Goal: Transaction & Acquisition: Book appointment/travel/reservation

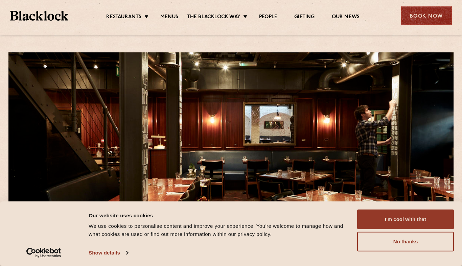
click at [429, 21] on div "Book Now" at bounding box center [426, 15] width 51 height 19
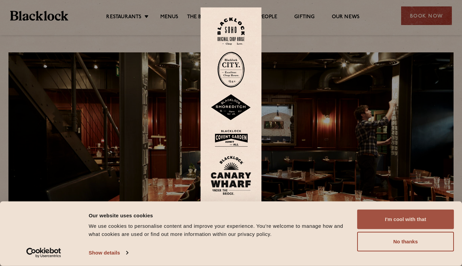
click at [388, 215] on button "I'm cool with that" at bounding box center [405, 220] width 97 height 20
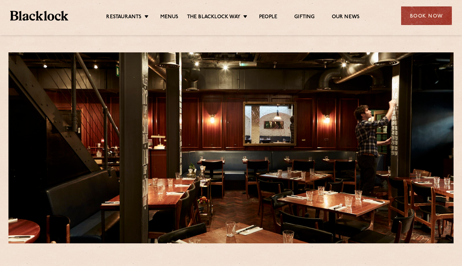
click at [401, 25] on div "Restaurants Soho City Shoreditch Covent Garden Canary Wharf Manchester Birmingh…" at bounding box center [231, 15] width 462 height 30
click at [405, 23] on div "Book Now" at bounding box center [426, 15] width 51 height 19
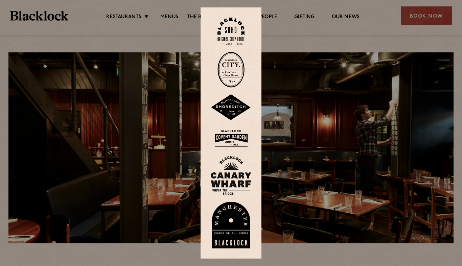
click at [233, 36] on img at bounding box center [230, 31] width 27 height 27
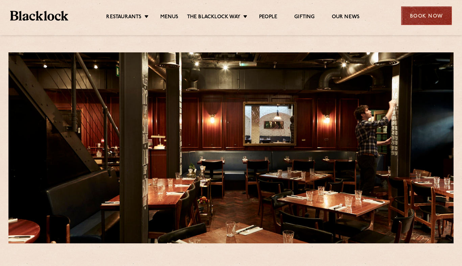
click at [412, 20] on div "Book Now" at bounding box center [426, 15] width 51 height 19
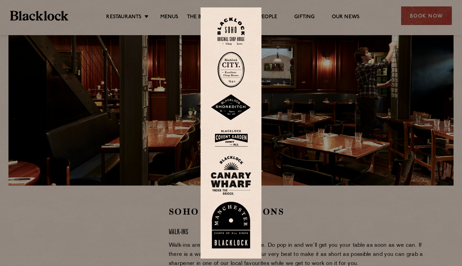
scroll to position [18, 0]
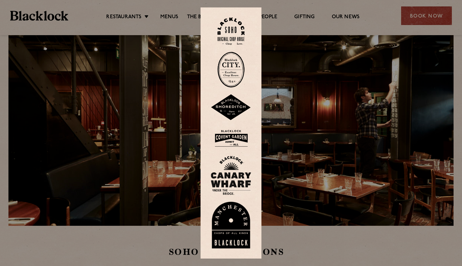
click at [228, 35] on img at bounding box center [230, 31] width 27 height 27
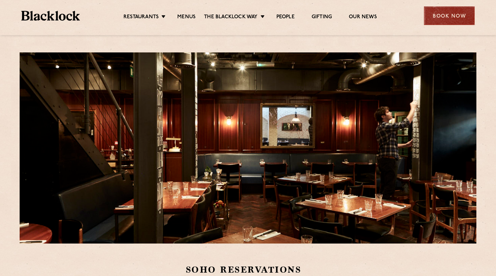
click at [427, 18] on div "Book Now" at bounding box center [449, 15] width 51 height 19
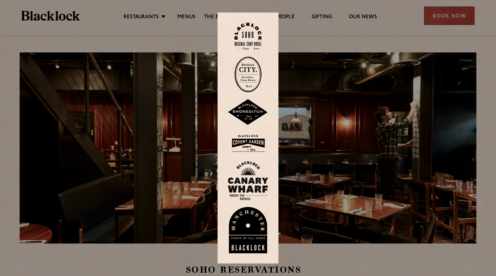
click at [246, 115] on img at bounding box center [248, 112] width 41 height 26
